Goal: Information Seeking & Learning: Learn about a topic

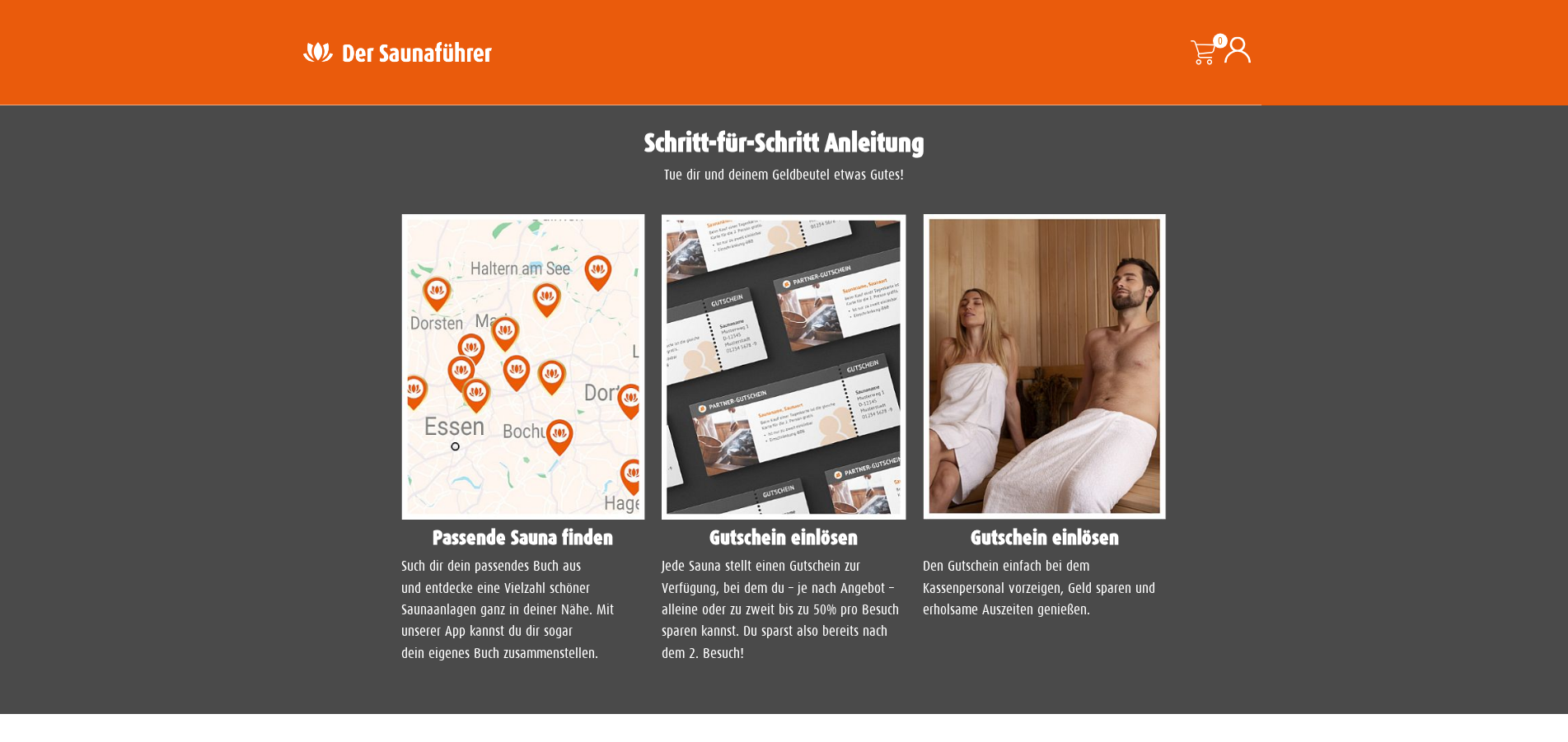
scroll to position [1371, 0]
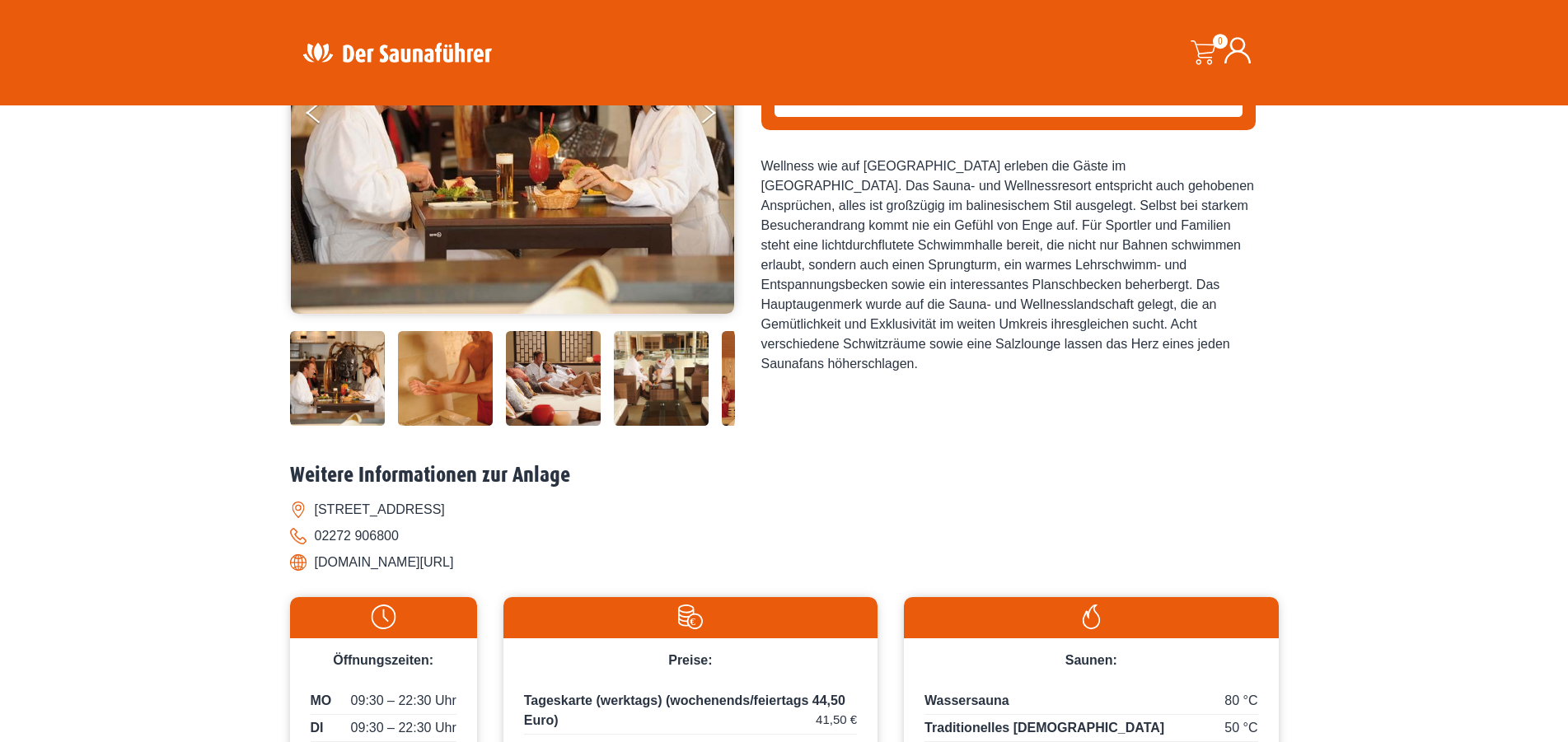
scroll to position [343, 0]
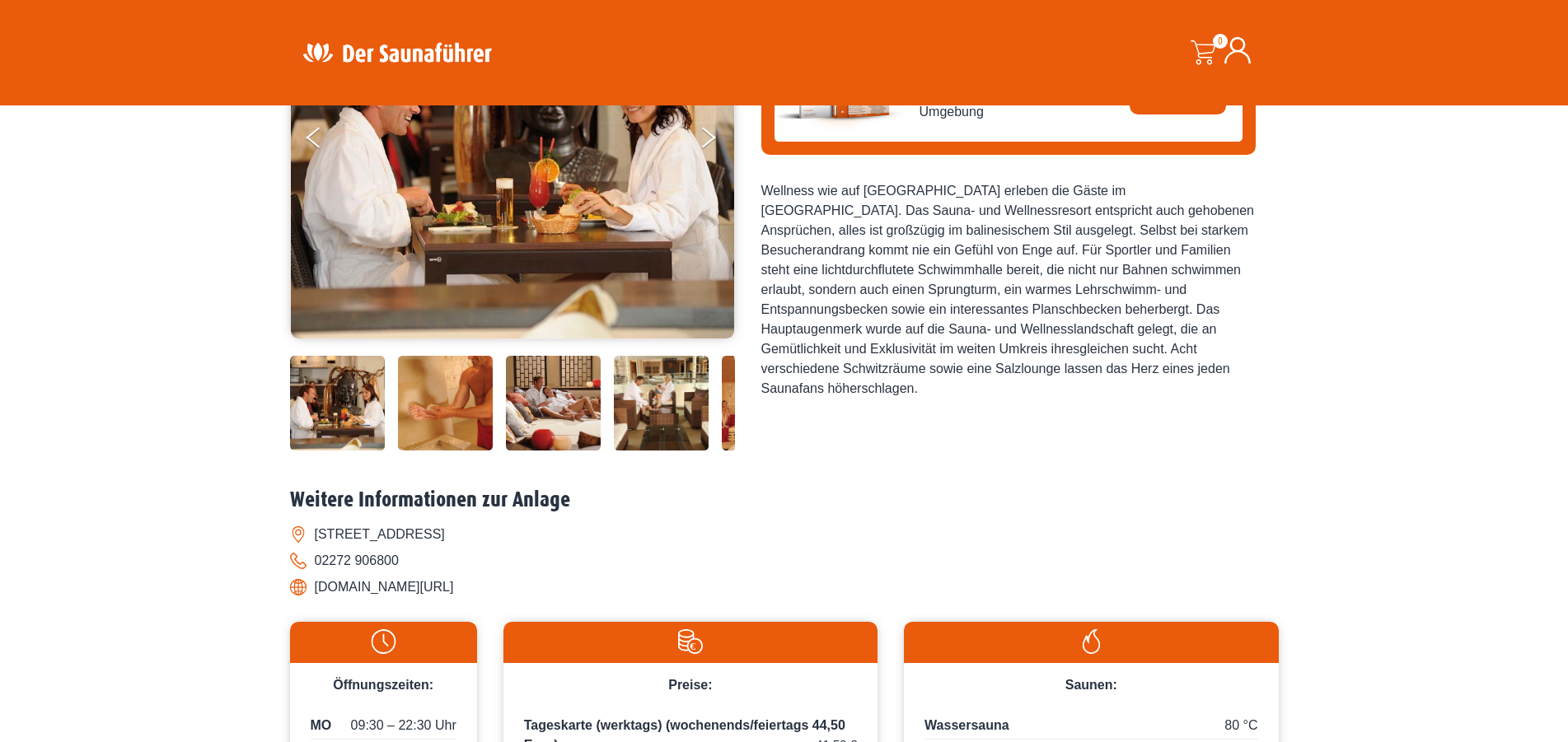
click at [830, 450] on img at bounding box center [877, 404] width 95 height 95
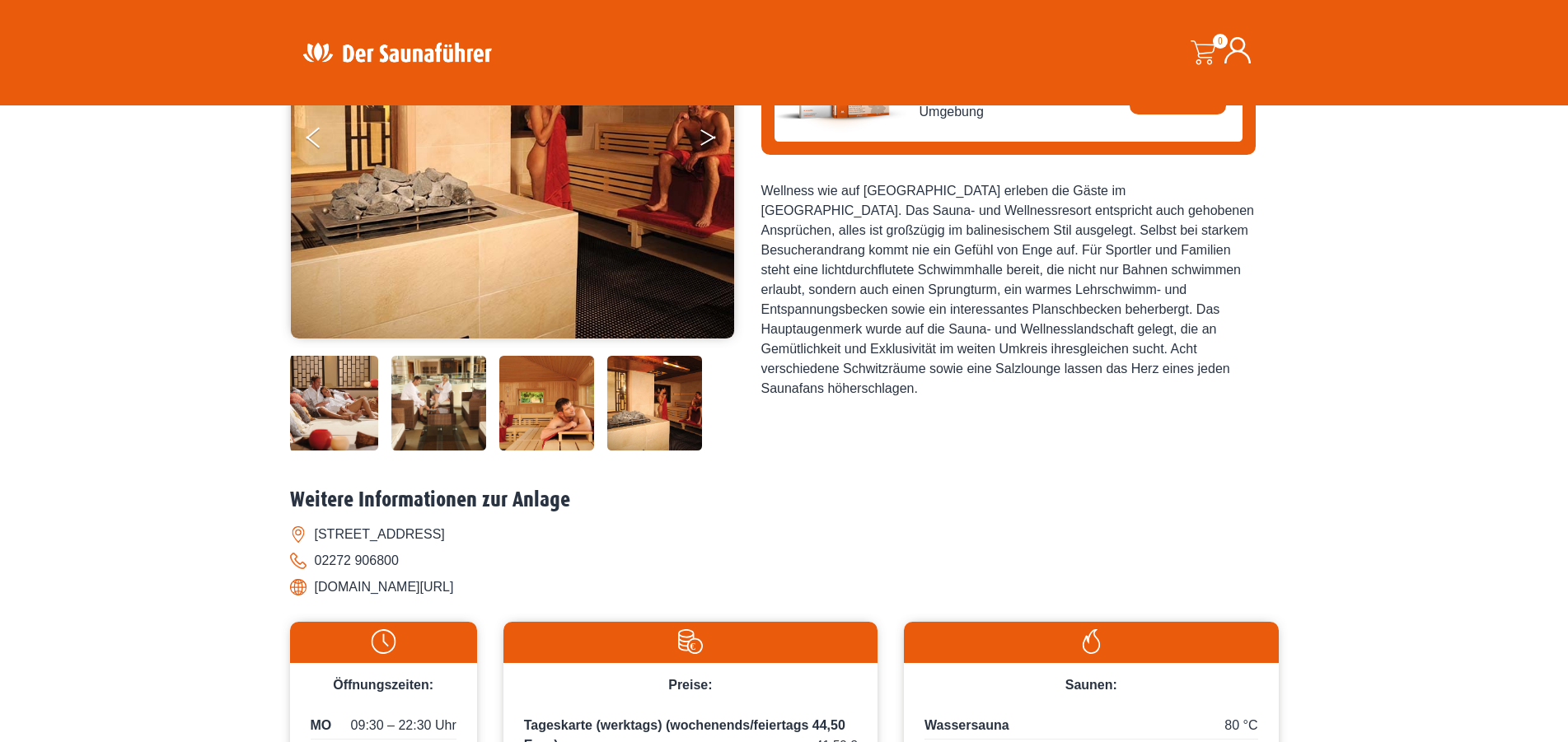
click at [704, 162] on button "Next" at bounding box center [719, 140] width 41 height 41
click at [705, 139] on icon "Next" at bounding box center [708, 134] width 15 height 10
click at [320, 162] on button "Previous" at bounding box center [326, 140] width 41 height 41
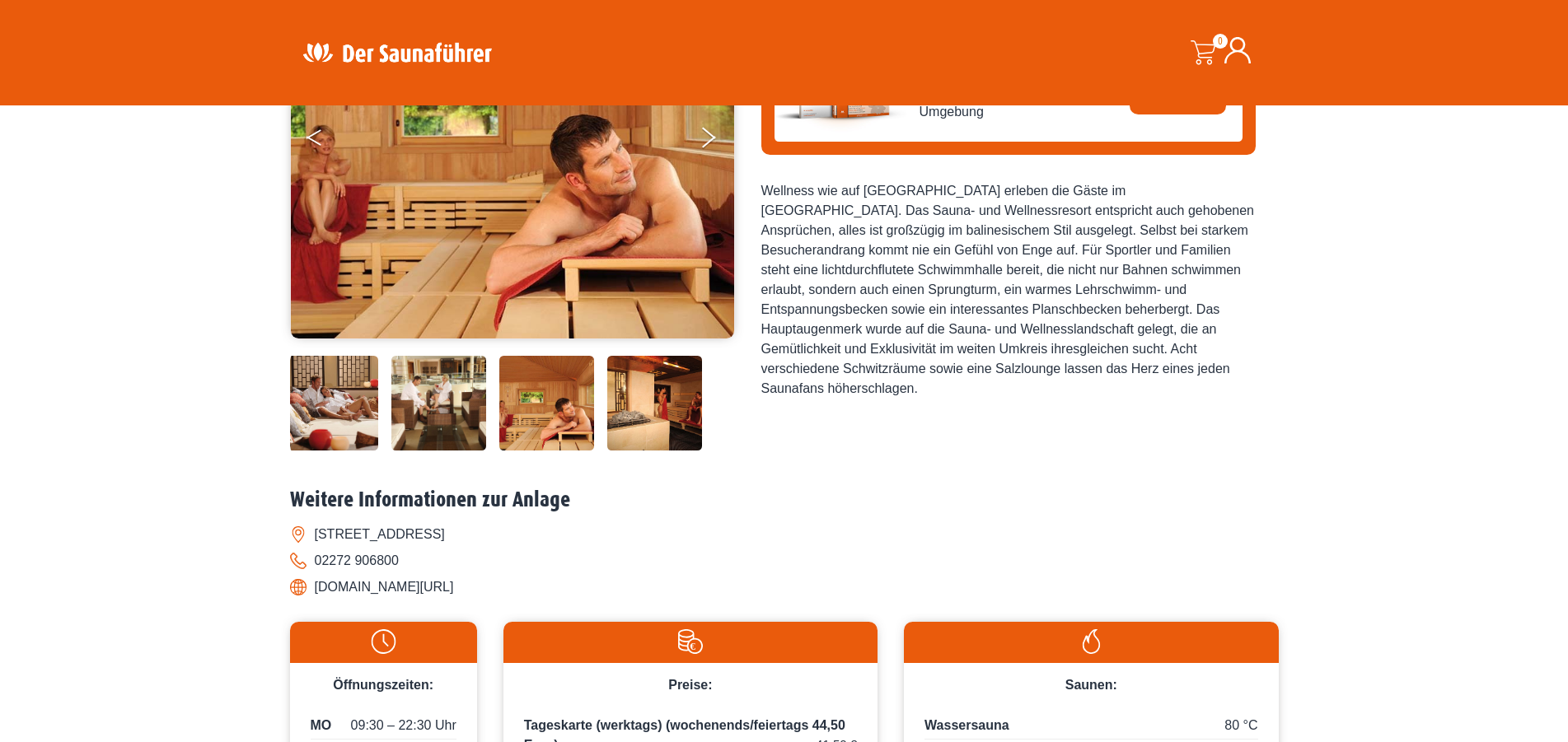
click at [319, 162] on button "Previous" at bounding box center [326, 140] width 41 height 41
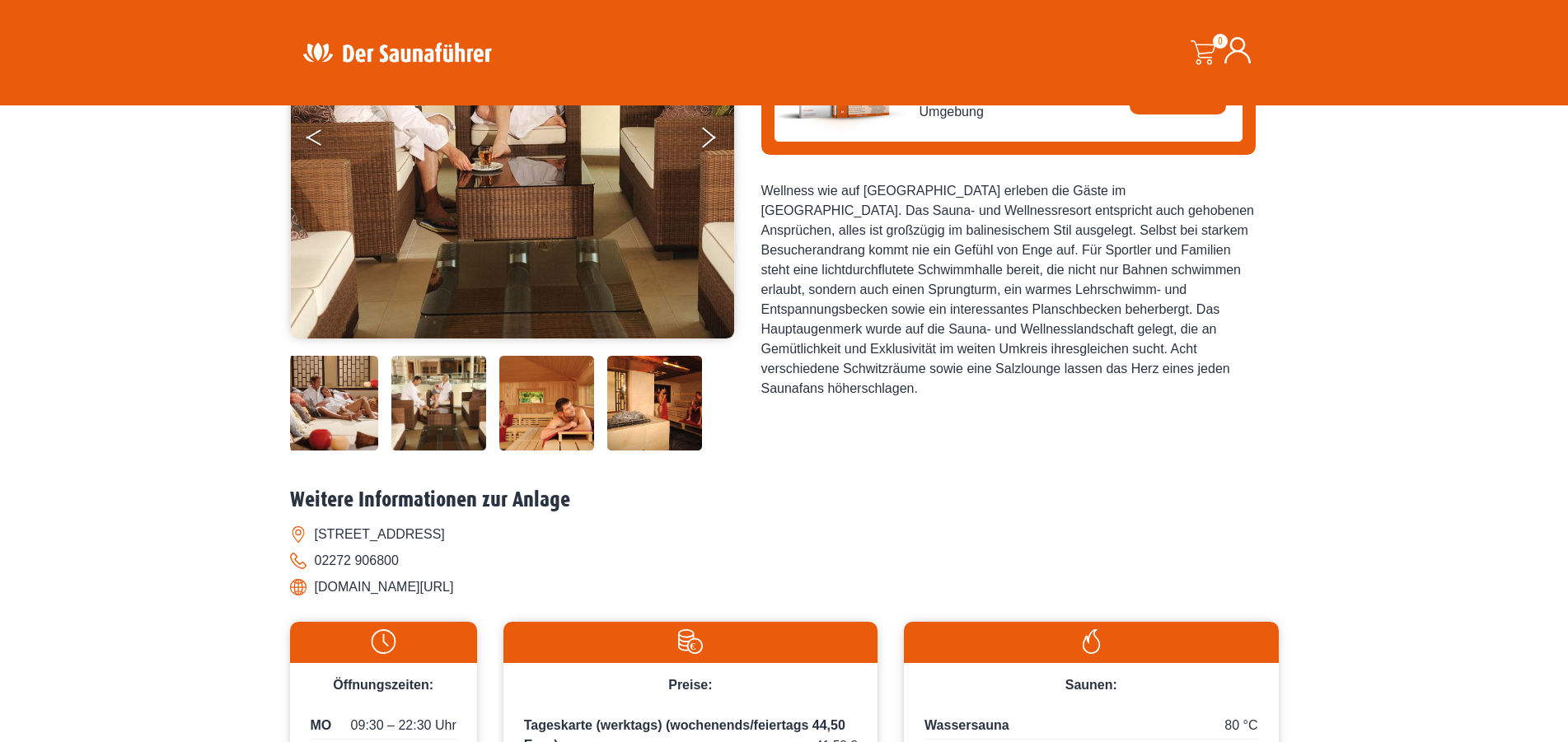
click at [319, 162] on button "Previous" at bounding box center [326, 140] width 41 height 41
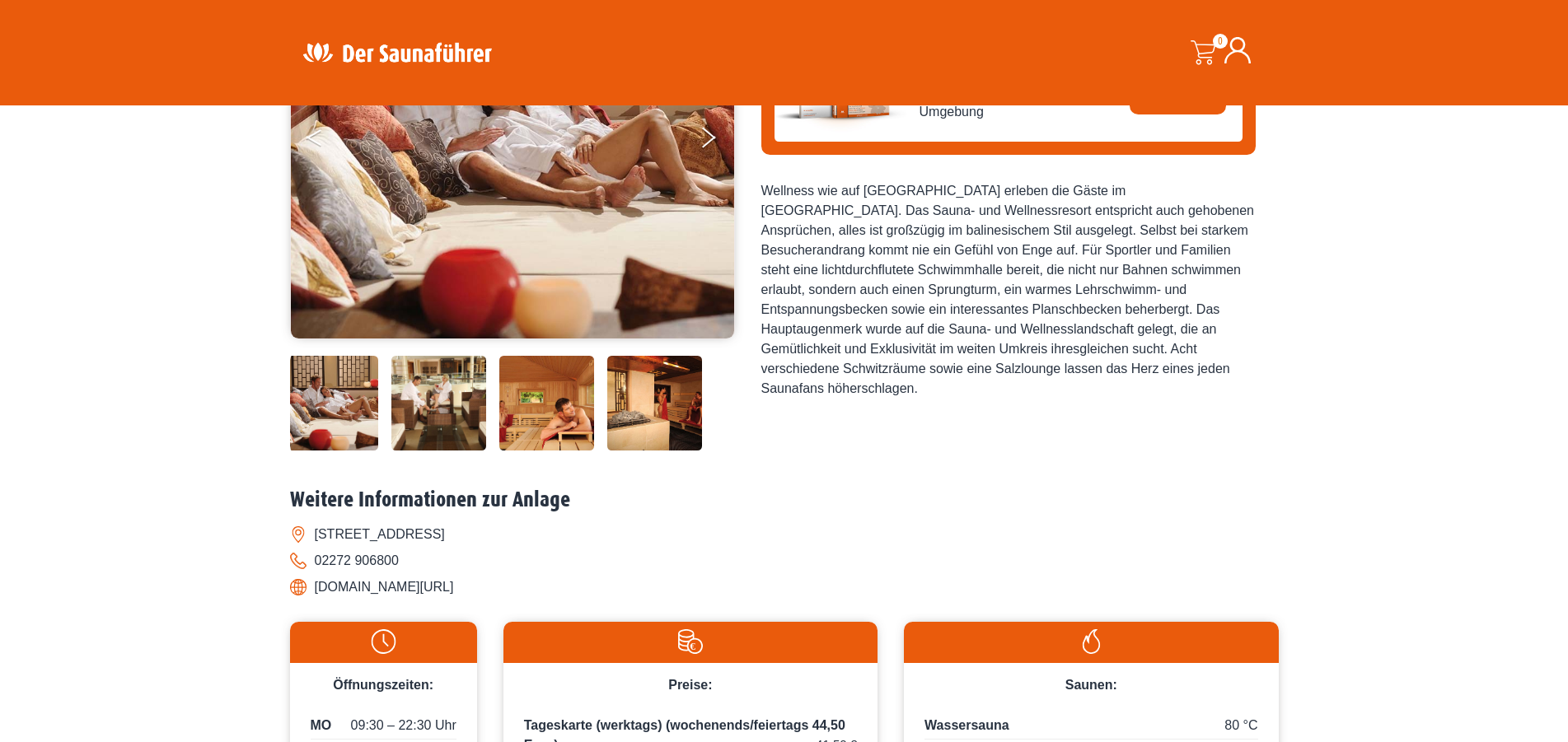
click at [319, 162] on button "Previous" at bounding box center [326, 140] width 41 height 41
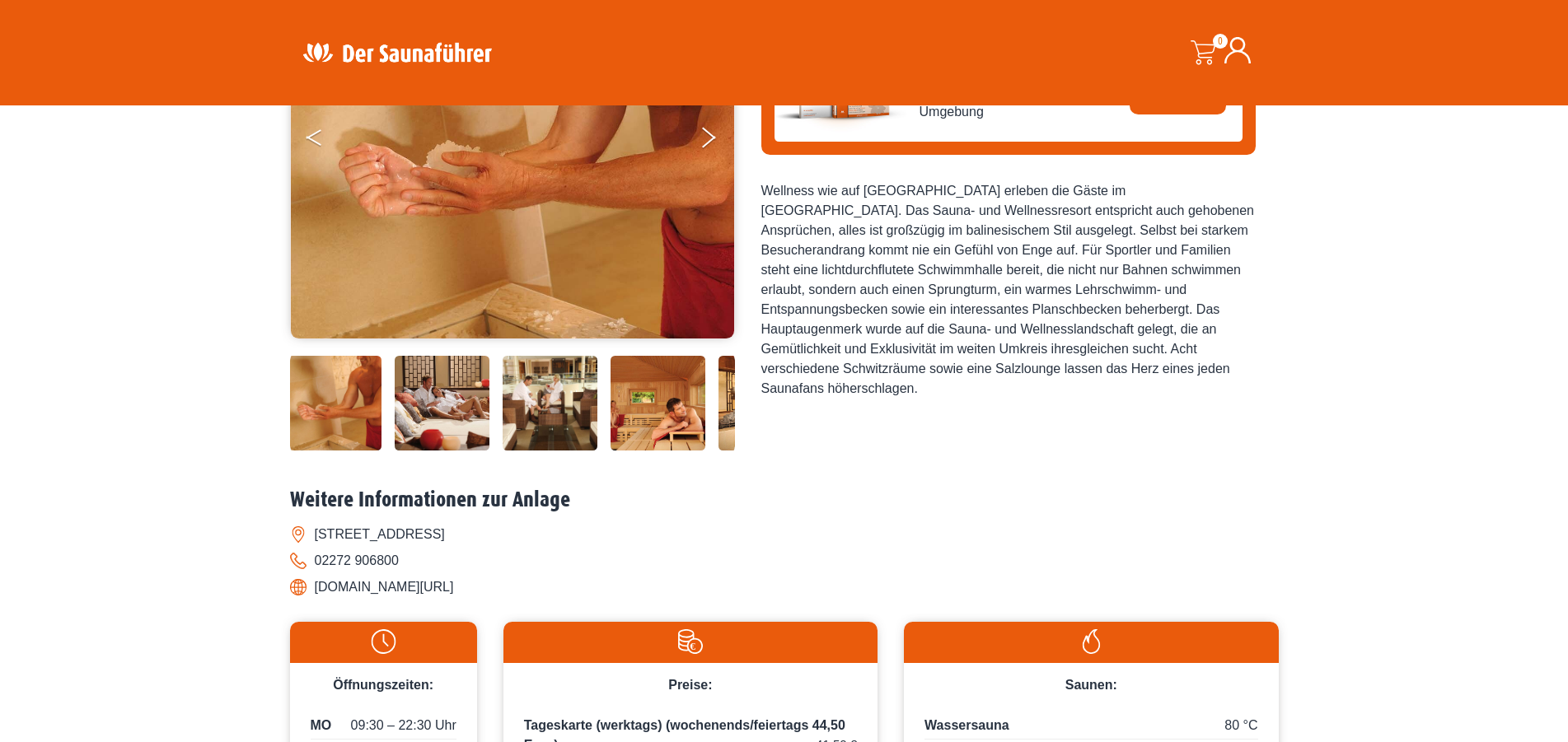
click at [319, 162] on button "Previous" at bounding box center [326, 140] width 41 height 41
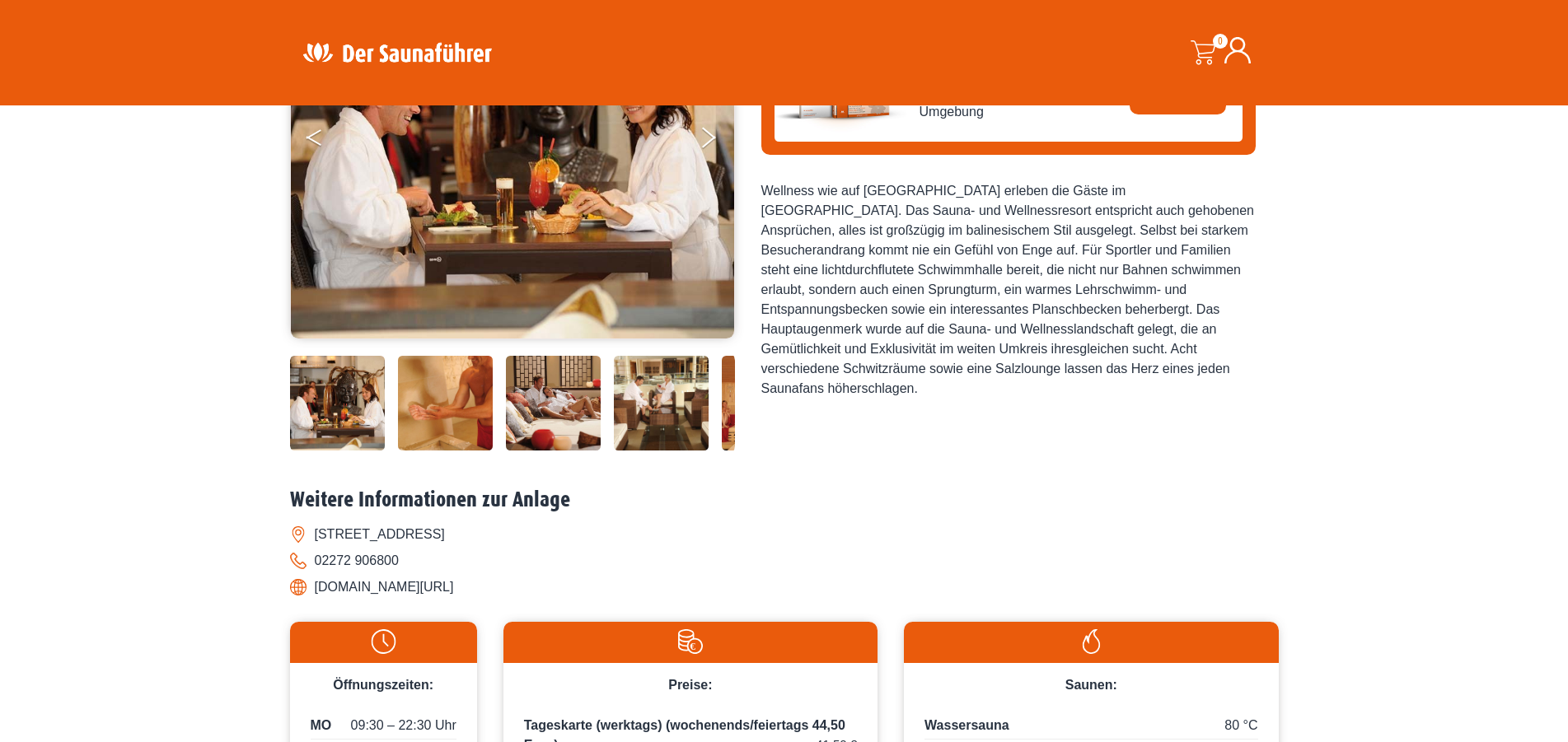
click at [319, 162] on button "Previous" at bounding box center [326, 140] width 41 height 41
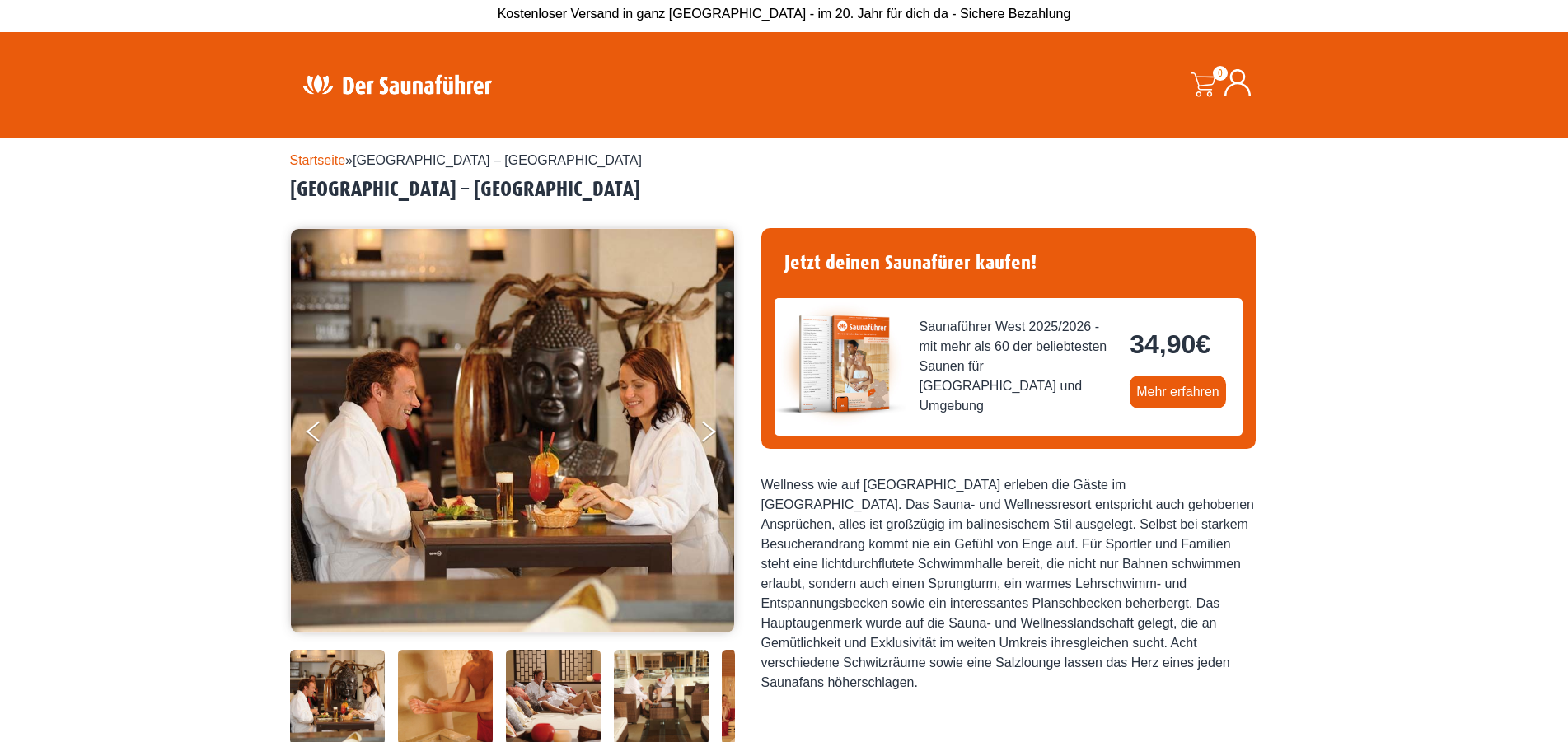
scroll to position [0, 0]
